Goal: Information Seeking & Learning: Learn about a topic

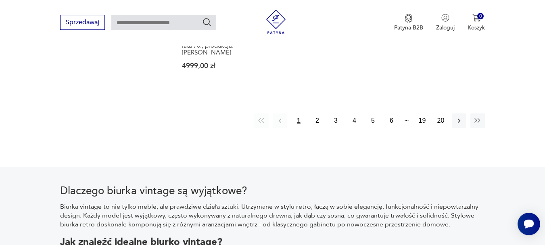
scroll to position [1262, 0]
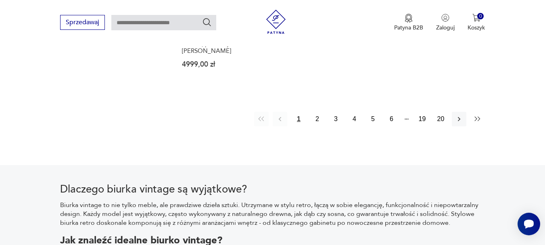
click at [476, 115] on icon "button" at bounding box center [478, 119] width 8 height 8
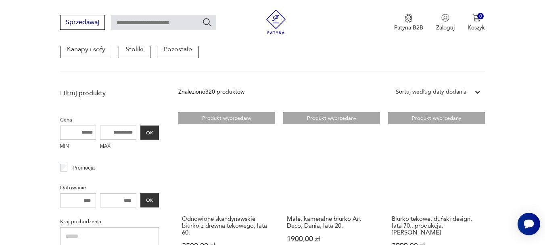
scroll to position [323, 0]
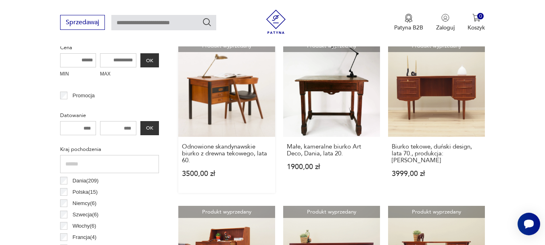
click at [216, 96] on link "Produkt wyprzedany Odnowione skandynawskie biurko z drewna tekowego, lata 60. 3…" at bounding box center [226, 116] width 97 height 153
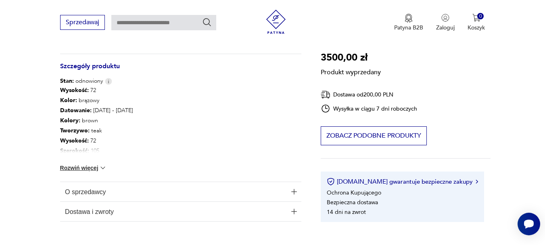
scroll to position [444, 0]
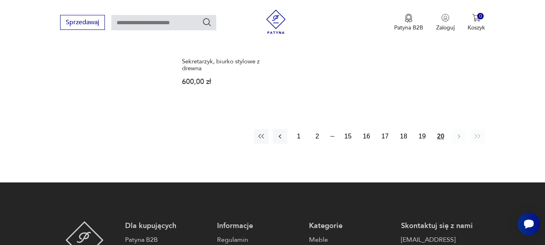
scroll to position [1291, 0]
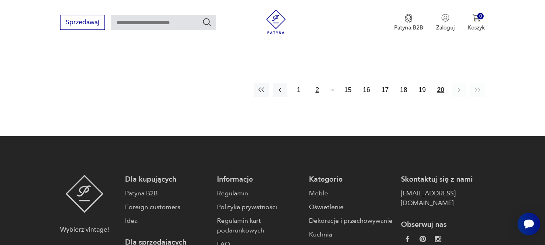
click at [317, 83] on button "2" at bounding box center [317, 90] width 15 height 15
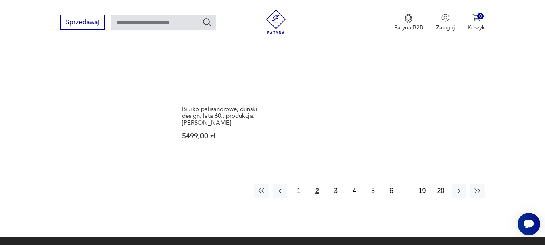
scroll to position [1222, 0]
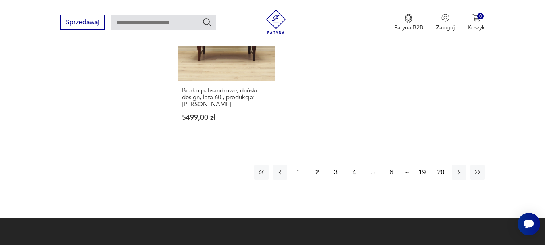
click at [334, 165] on button "3" at bounding box center [335, 172] width 15 height 15
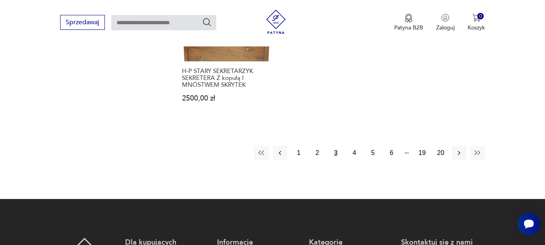
scroll to position [1263, 0]
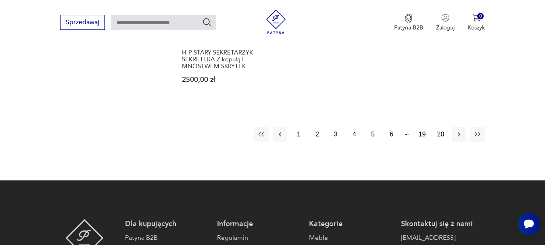
click at [354, 127] on button "4" at bounding box center [354, 134] width 15 height 15
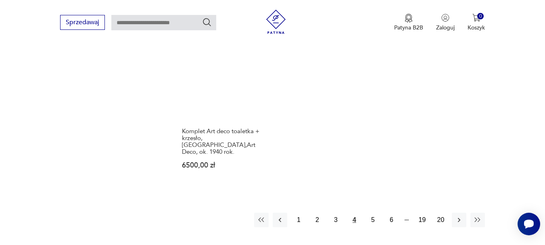
scroll to position [1182, 0]
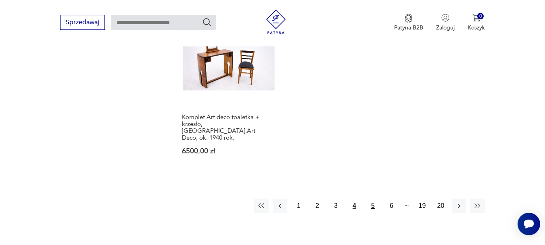
click at [374, 198] on button "5" at bounding box center [372, 205] width 15 height 15
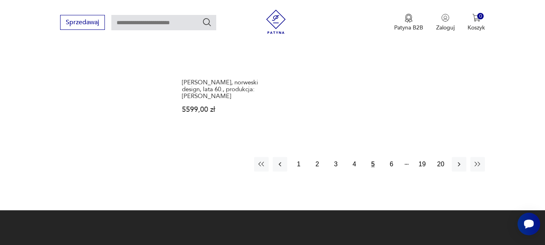
scroll to position [1222, 0]
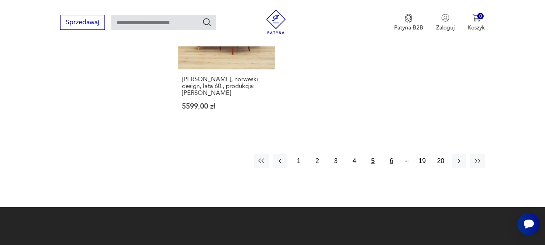
click at [391, 154] on button "6" at bounding box center [391, 161] width 15 height 15
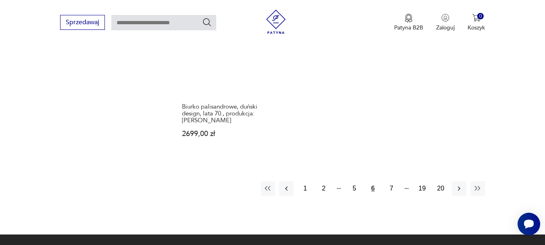
scroll to position [1303, 0]
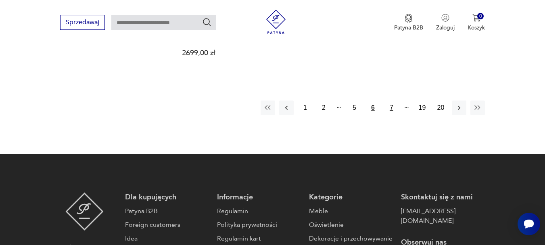
click at [391, 100] on button "7" at bounding box center [391, 107] width 15 height 15
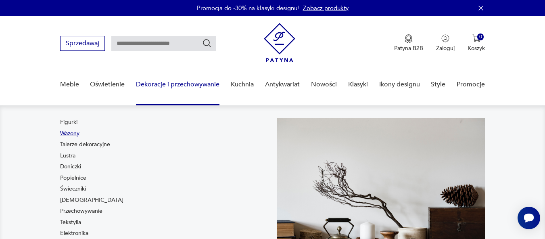
click at [65, 134] on link "Wazony" at bounding box center [69, 133] width 19 height 8
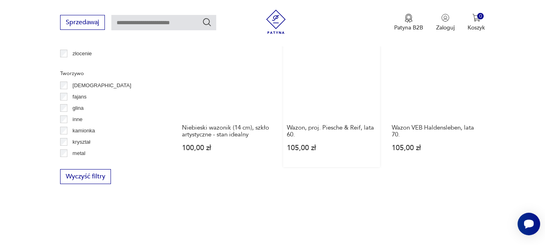
scroll to position [1021, 0]
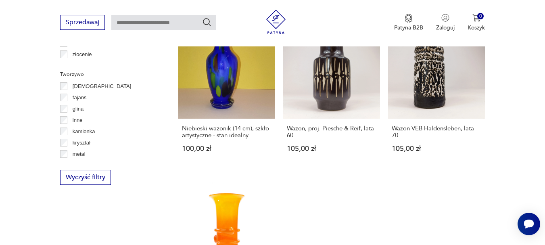
click at [145, 23] on input "text" at bounding box center [163, 22] width 105 height 15
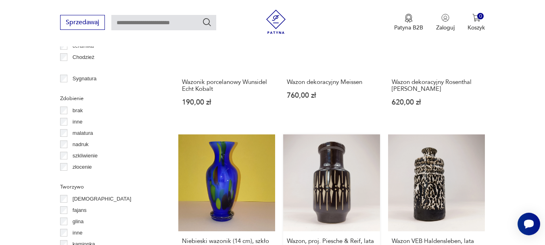
scroll to position [859, 0]
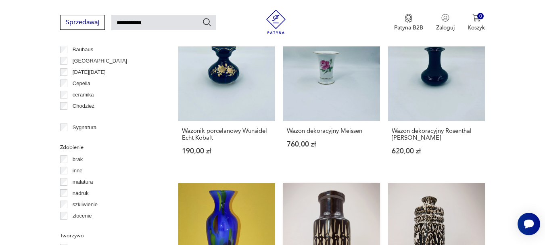
type input "**********"
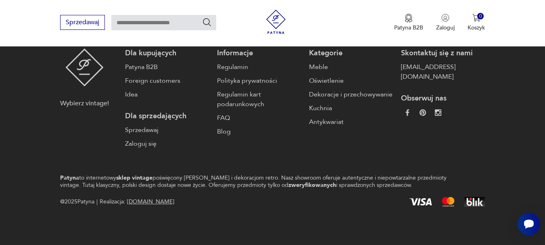
type input "**********"
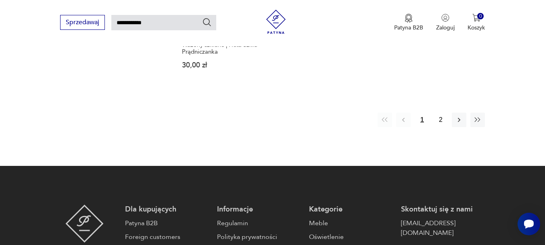
scroll to position [1072, 0]
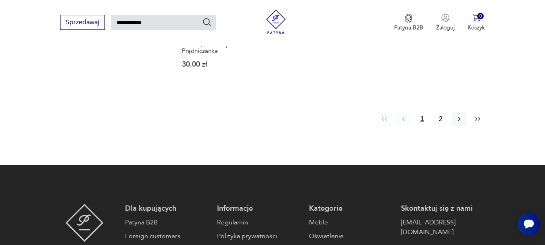
click at [478, 115] on icon "button" at bounding box center [478, 119] width 8 height 8
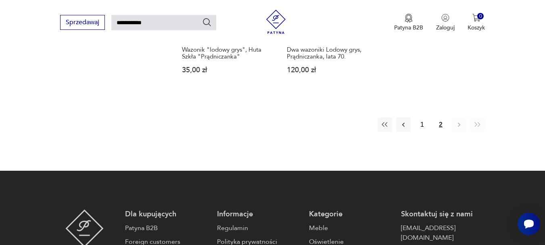
scroll to position [553, 0]
click at [422, 124] on button "1" at bounding box center [422, 124] width 15 height 15
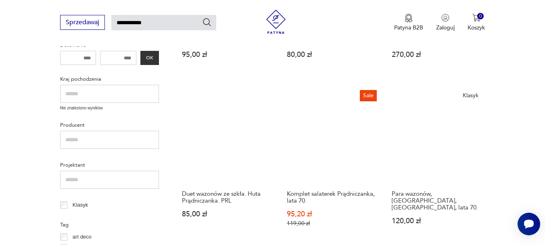
scroll to position [271, 0]
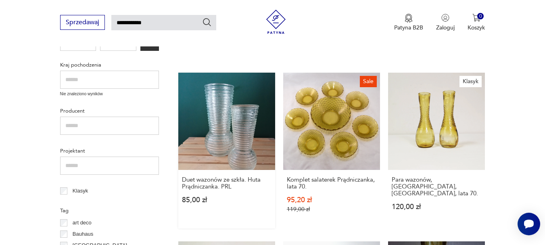
click at [234, 126] on link "Duet wazonów ze szkła. Huta Prądniczanka. PRL 85,00 zł" at bounding box center [226, 150] width 97 height 155
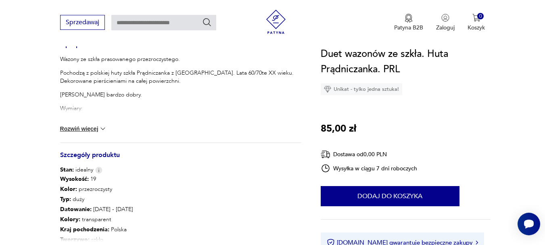
scroll to position [323, 0]
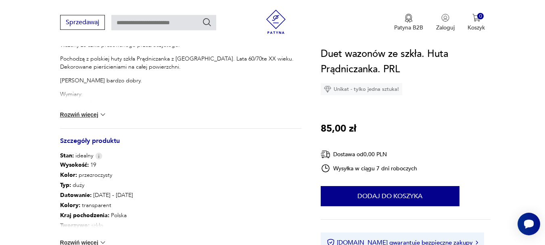
click at [83, 115] on button "Rozwiń więcej" at bounding box center [83, 115] width 47 height 8
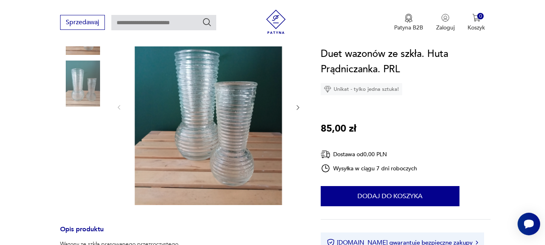
scroll to position [121, 0]
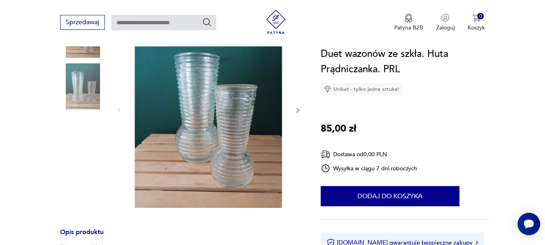
type input "**********"
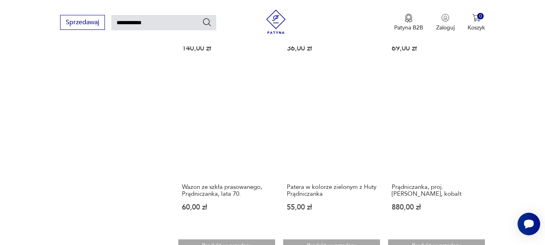
scroll to position [593, 0]
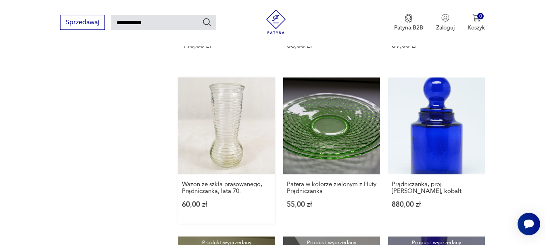
click at [229, 115] on link "Wazon ze szkła prasowanego, Prądniczanka, lata 70. 60,00 zł" at bounding box center [226, 150] width 97 height 146
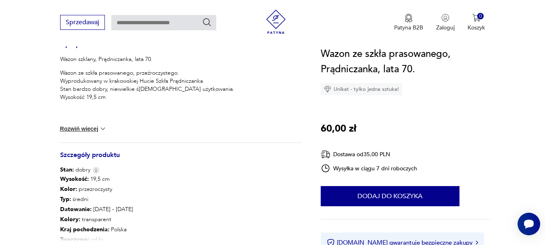
scroll to position [323, 0]
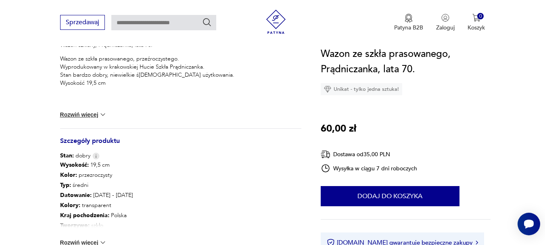
type input "**********"
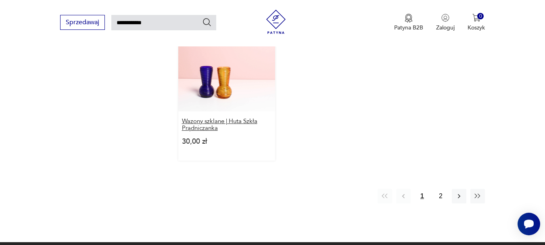
scroll to position [996, 0]
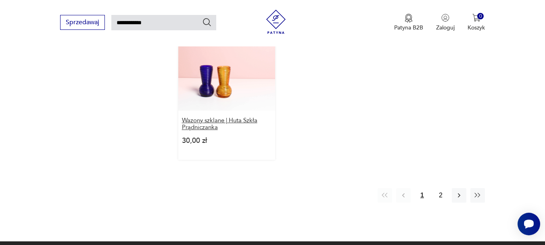
click at [193, 120] on h3 "Wazony szklane | Huta Szkła Prądniczanka" at bounding box center [227, 124] width 90 height 14
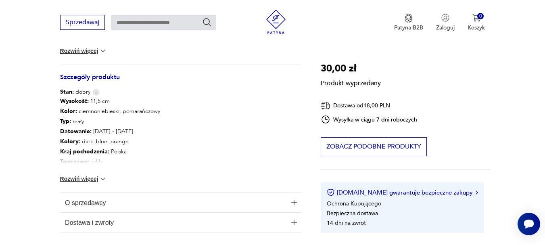
scroll to position [363, 0]
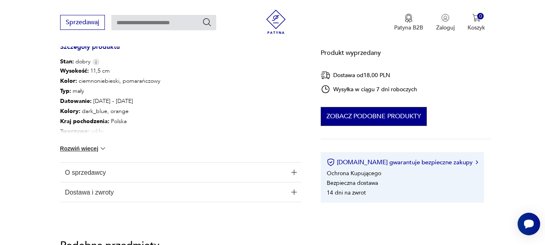
click at [357, 111] on button "Zobacz podobne produkty" at bounding box center [374, 116] width 106 height 19
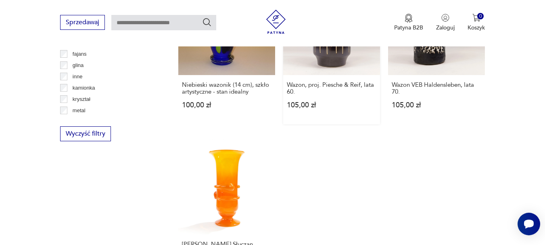
scroll to position [1145, 0]
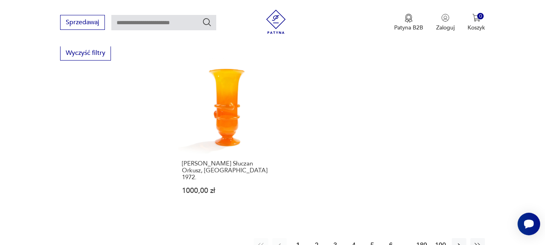
click at [391, 238] on button "6" at bounding box center [391, 245] width 15 height 15
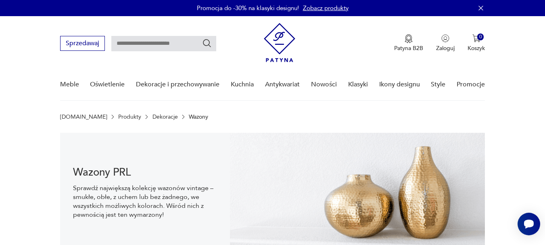
click at [138, 44] on input "text" at bounding box center [163, 43] width 105 height 15
type input "*******"
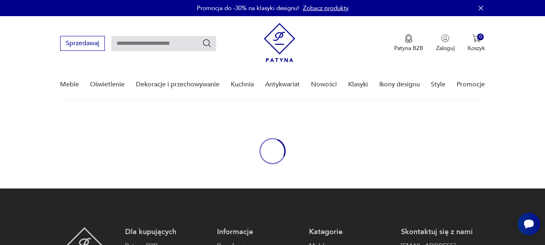
type input "*******"
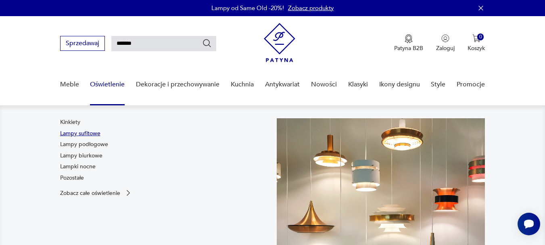
click at [81, 133] on link "Lampy sufitowe" at bounding box center [80, 133] width 40 height 8
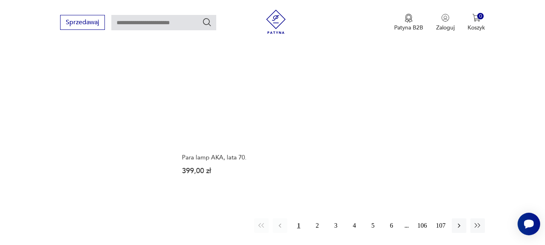
scroll to position [1141, 0]
